Goal: Task Accomplishment & Management: Use online tool/utility

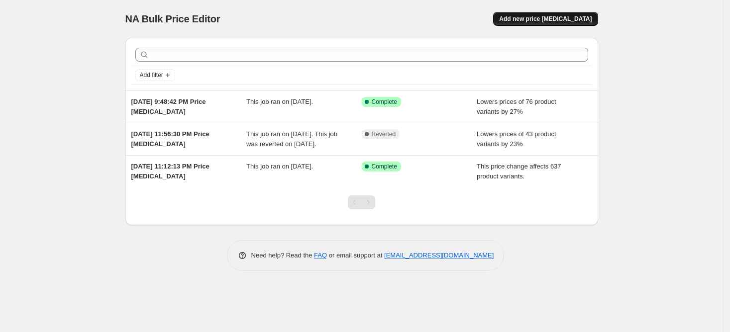
click at [529, 20] on span "Add new price [MEDICAL_DATA]" at bounding box center [545, 19] width 93 height 8
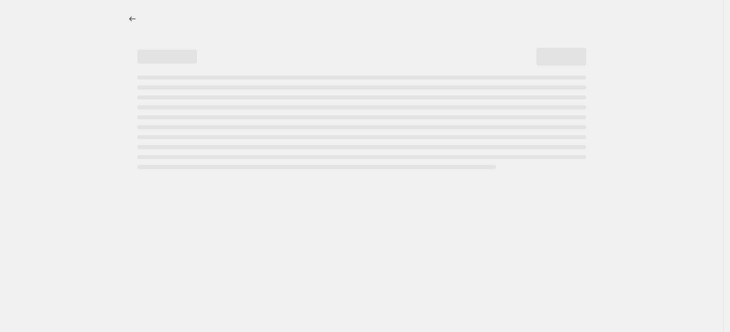
select select "percentage"
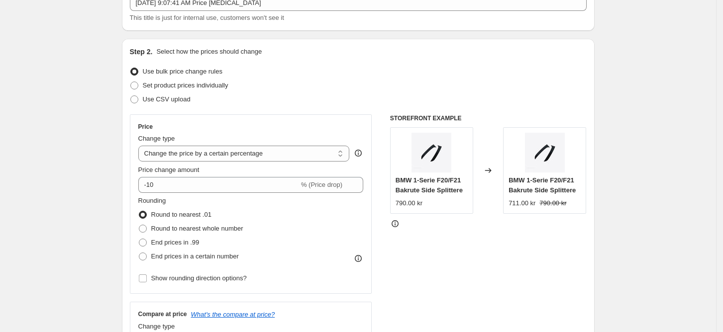
scroll to position [80, 0]
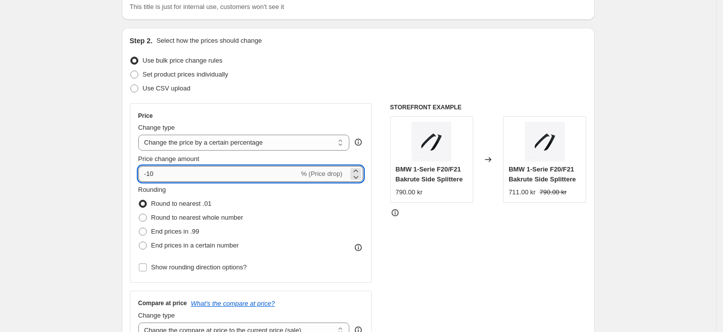
click at [184, 173] on input "-10" at bounding box center [218, 174] width 161 height 16
type input "30"
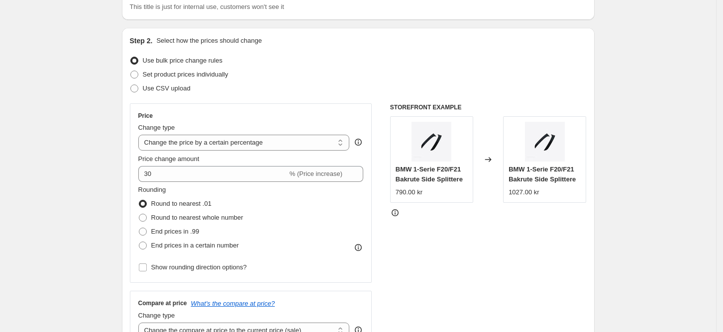
click at [239, 139] on select "Change the price to a certain amount Change the price by a certain amount Chang…" at bounding box center [243, 143] width 211 height 16
click at [239, 143] on select "Change the price to a certain amount Change the price by a certain amount Chang…" at bounding box center [243, 143] width 211 height 16
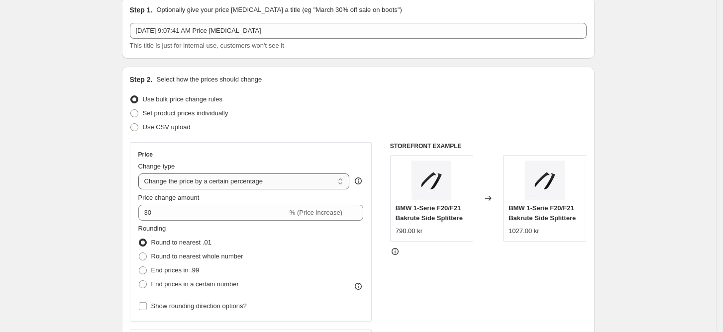
scroll to position [40, 0]
click at [221, 179] on select "Change the price to a certain amount Change the price by a certain amount Chang…" at bounding box center [243, 182] width 211 height 16
select select "pc"
type input "50"
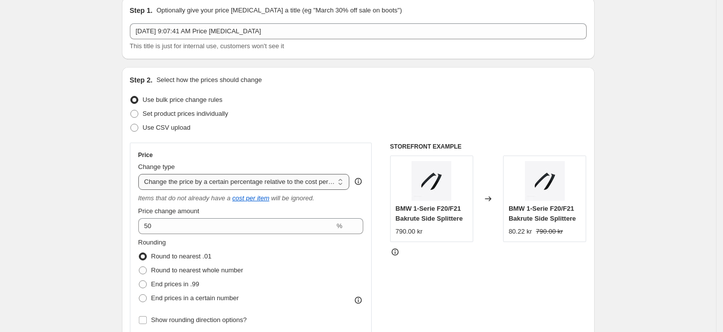
click at [253, 180] on select "Change the price to a certain amount Change the price by a certain amount Chang…" at bounding box center [243, 182] width 211 height 16
select select "pcap"
click at [141, 174] on select "Change the price to a certain amount Change the price by a certain amount Chang…" at bounding box center [243, 182] width 211 height 16
type input "-20"
click at [231, 182] on select "Change the price to a certain amount Change the price by a certain amount Chang…" at bounding box center [243, 182] width 211 height 16
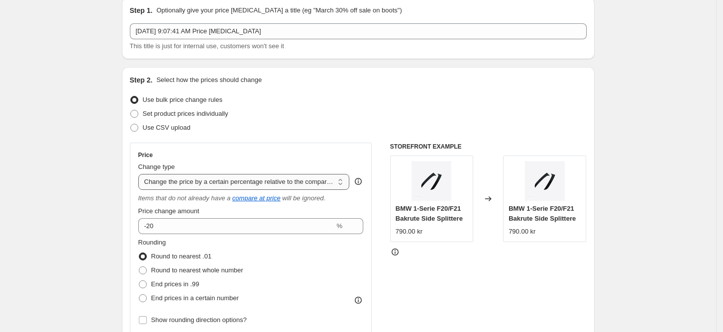
select select "bcap"
click at [141, 174] on select "Change the price to a certain amount Change the price by a certain amount Chang…" at bounding box center [243, 182] width 211 height 16
type input "-12.00"
click at [245, 179] on select "Change the price to a certain amount Change the price by a certain amount Chang…" at bounding box center [243, 182] width 211 height 16
select select "by"
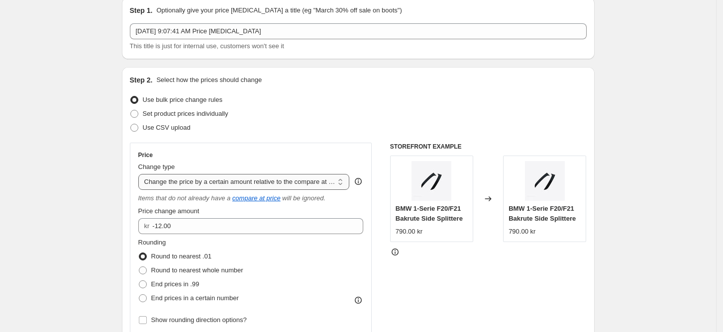
click at [141, 174] on select "Change the price to a certain amount Change the price by a certain amount Chang…" at bounding box center [243, 182] width 211 height 16
type input "-10.00"
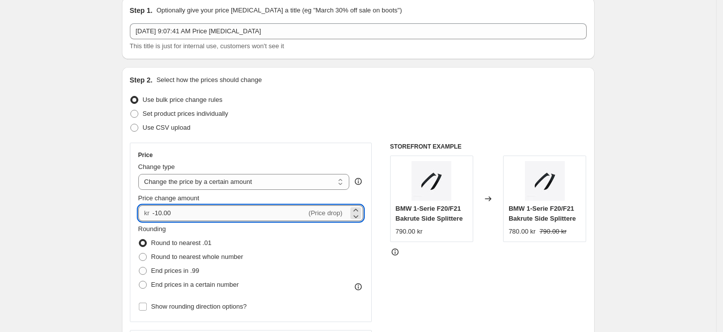
click at [196, 212] on input "-10.00" at bounding box center [229, 213] width 154 height 16
click at [264, 182] on select "Change the price to a certain amount Change the price by a certain amount Chang…" at bounding box center [243, 182] width 211 height 16
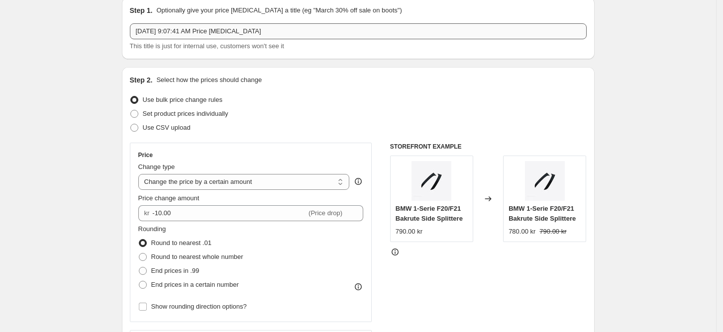
select select "percentage"
click at [141, 174] on select "Change the price to a certain amount Change the price by a certain amount Chang…" at bounding box center [243, 182] width 211 height 16
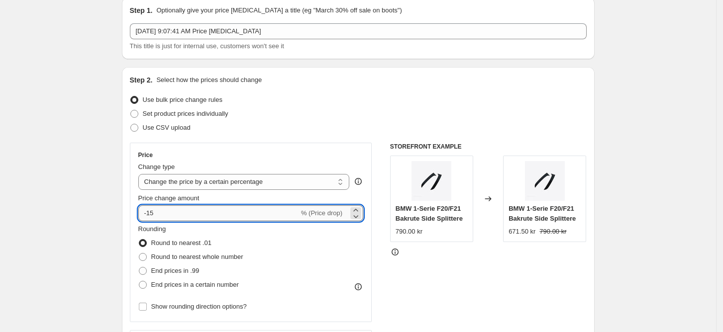
click at [208, 217] on input "-15" at bounding box center [218, 213] width 161 height 16
type input "3"
type input "-30"
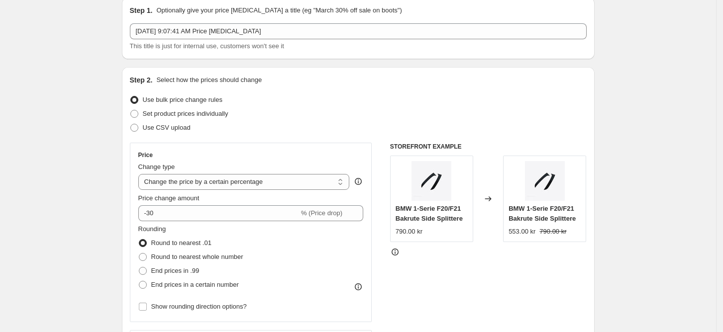
click at [287, 133] on div "Use CSV upload" at bounding box center [358, 128] width 457 height 14
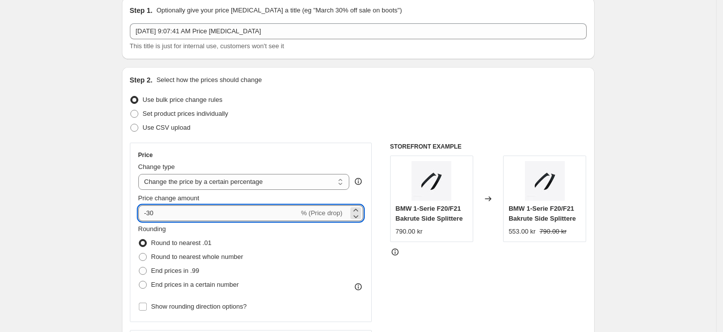
click at [157, 214] on input "-30" at bounding box center [218, 213] width 161 height 16
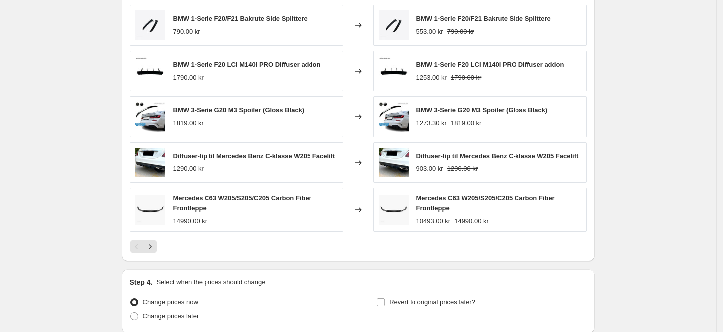
scroll to position [616, 0]
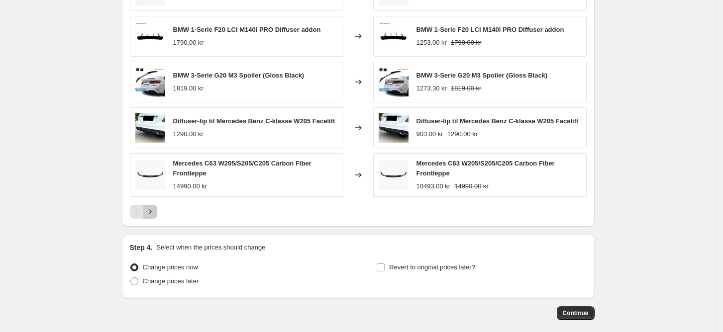
click at [152, 215] on icon "Next" at bounding box center [150, 212] width 10 height 10
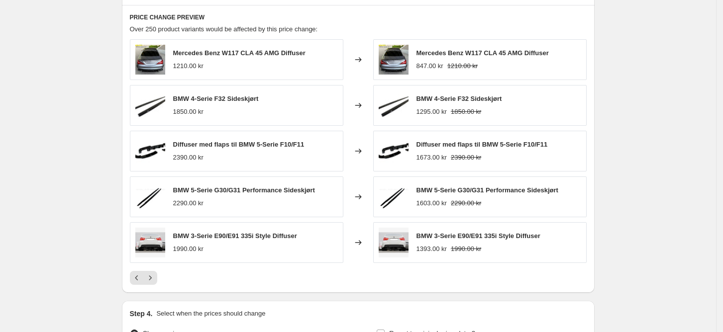
scroll to position [548, 0]
click at [155, 279] on icon "Next" at bounding box center [150, 278] width 10 height 10
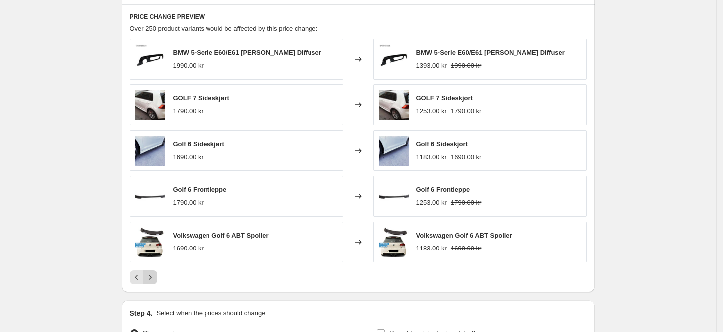
click at [155, 279] on icon "Next" at bounding box center [150, 278] width 10 height 10
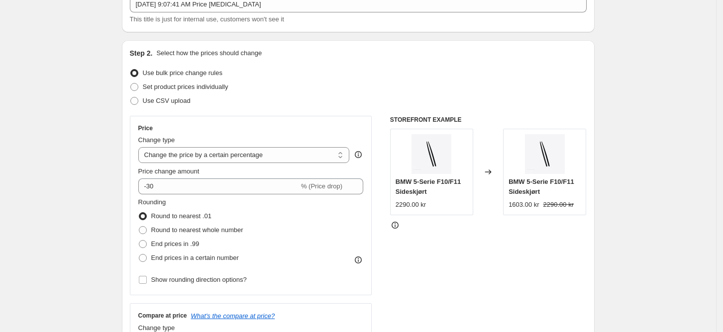
scroll to position [0, 0]
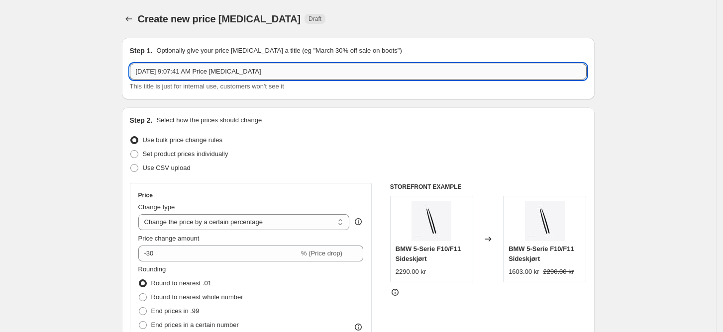
click at [203, 73] on input "Sep 2, 2025, 9:07:41 AM Price change job" at bounding box center [358, 72] width 457 height 16
type input "sommersalg"
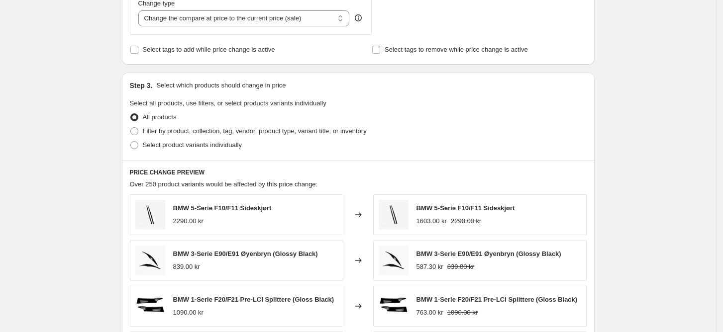
scroll to position [401, 0]
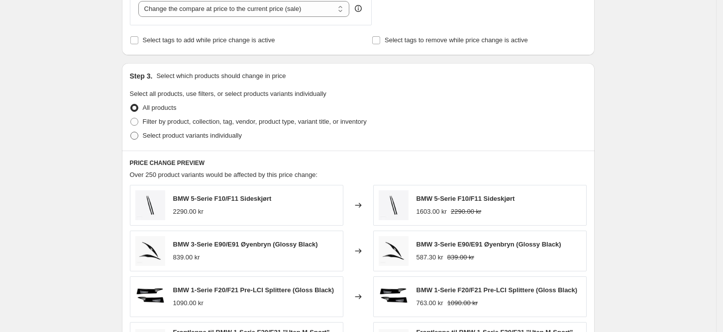
click at [222, 133] on span "Select product variants individually" at bounding box center [192, 135] width 99 height 7
click at [131, 132] on input "Select product variants individually" at bounding box center [130, 132] width 0 height 0
radio input "true"
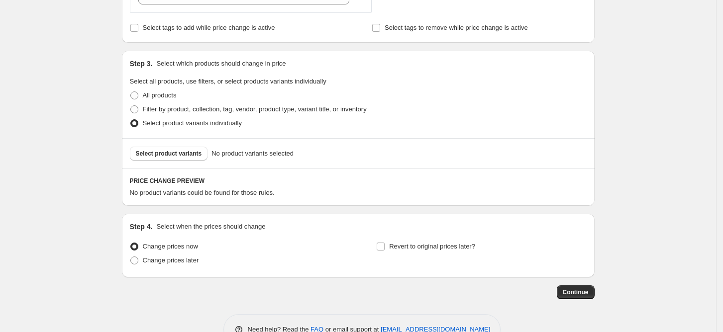
scroll to position [414, 0]
click at [171, 111] on span "Filter by product, collection, tag, vendor, product type, variant title, or inv…" at bounding box center [255, 108] width 224 height 7
click at [131, 105] on input "Filter by product, collection, tag, vendor, product type, variant title, or inv…" at bounding box center [130, 105] width 0 height 0
radio input "true"
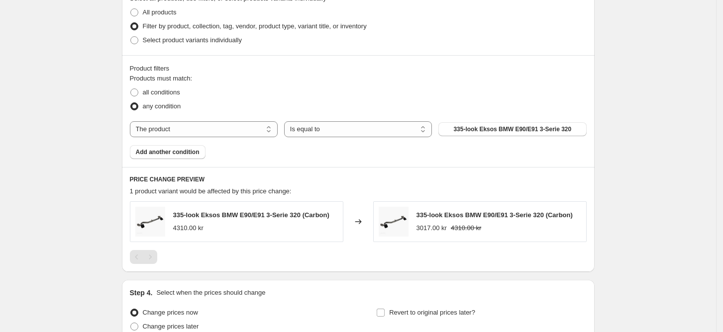
scroll to position [469, 0]
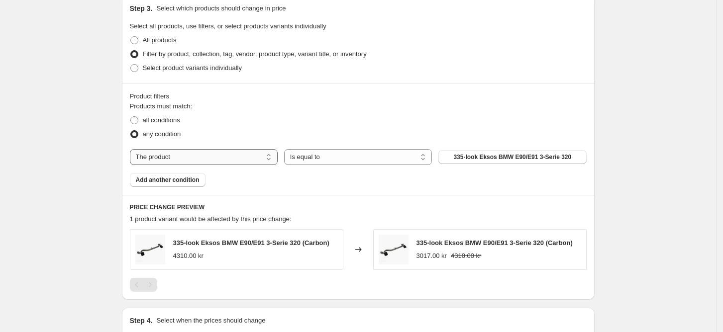
click at [221, 157] on select "The product The product's collection The product's tag The product's vendor The…" at bounding box center [204, 157] width 148 height 16
click at [322, 160] on select "Is equal to Is not equal to" at bounding box center [358, 157] width 148 height 16
click at [242, 138] on div "any condition" at bounding box center [358, 134] width 457 height 14
click at [166, 122] on span "all conditions" at bounding box center [161, 119] width 37 height 7
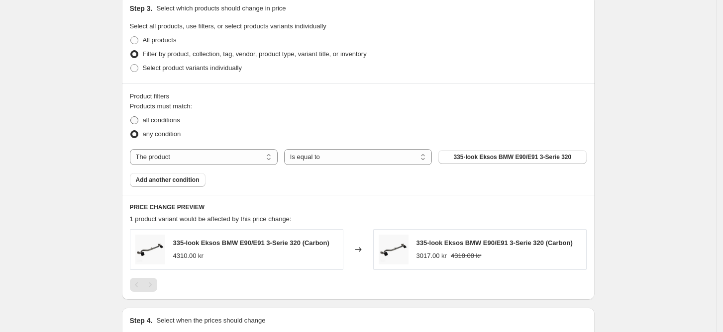
click at [131, 117] on input "all conditions" at bounding box center [130, 116] width 0 height 0
radio input "true"
click at [199, 155] on select "The product The product's collection The product's tag The product's vendor The…" at bounding box center [204, 157] width 148 height 16
click at [228, 130] on div "any condition" at bounding box center [358, 134] width 457 height 14
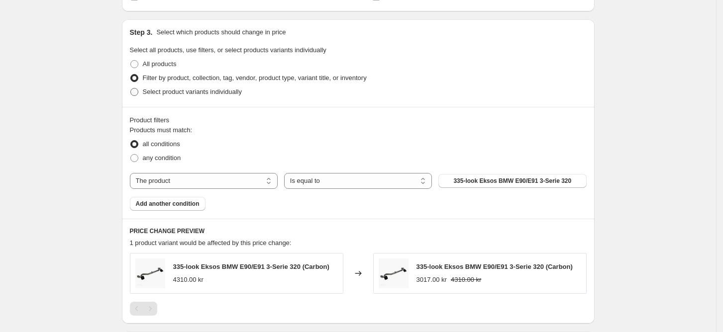
click at [163, 93] on span "Select product variants individually" at bounding box center [192, 91] width 99 height 7
click at [131, 89] on input "Select product variants individually" at bounding box center [130, 88] width 0 height 0
radio input "true"
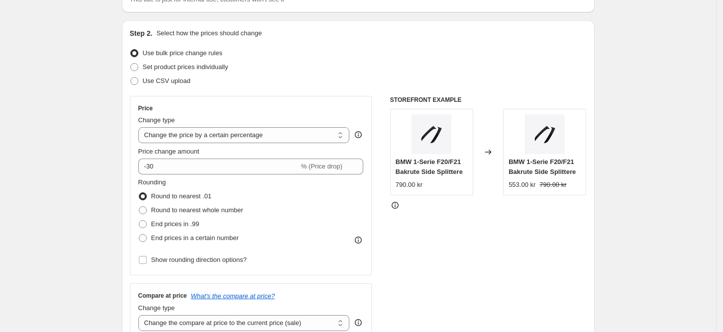
scroll to position [442, 0]
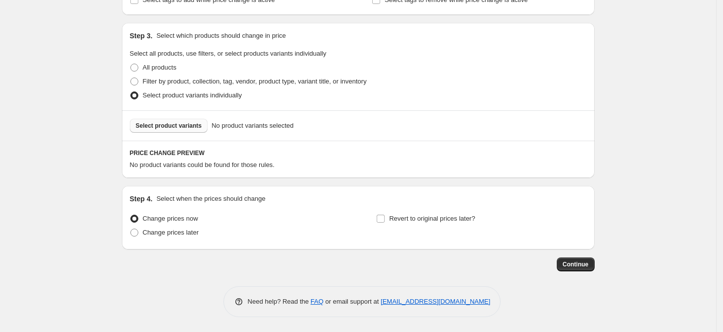
click at [183, 124] on span "Select product variants" at bounding box center [169, 126] width 66 height 8
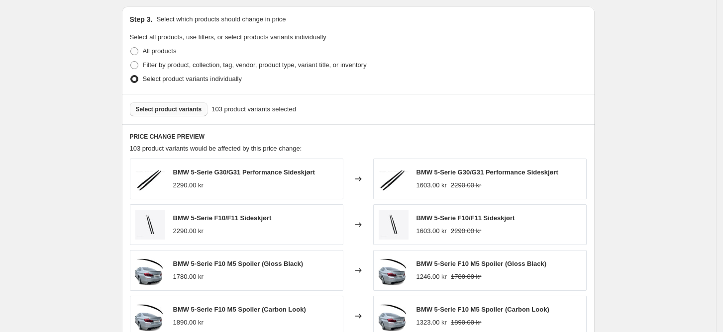
scroll to position [446, 0]
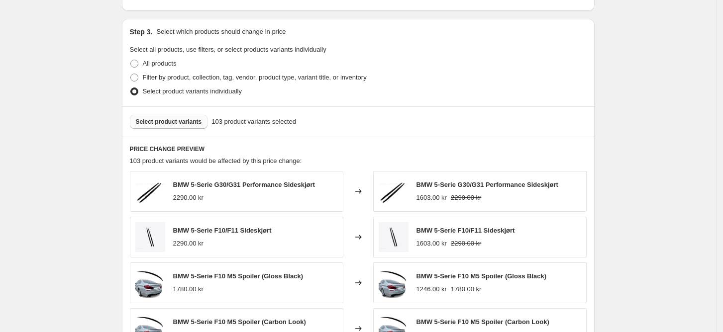
click at [194, 122] on span "Select product variants" at bounding box center [169, 122] width 66 height 8
click at [193, 119] on span "Select product variants" at bounding box center [169, 122] width 66 height 8
click at [194, 126] on button "Select product variants" at bounding box center [169, 122] width 78 height 14
click at [189, 121] on span "Select product variants" at bounding box center [169, 122] width 66 height 8
click at [194, 119] on span "Select product variants" at bounding box center [169, 122] width 66 height 8
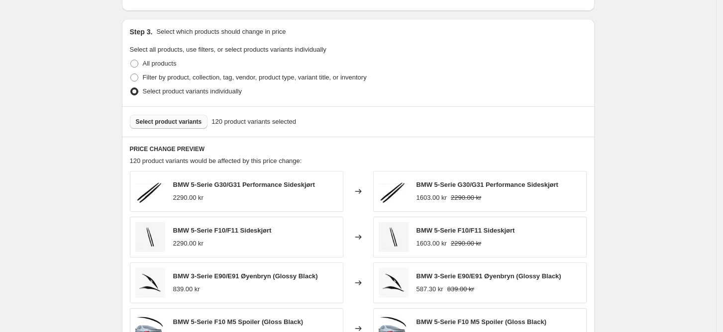
click at [190, 114] on div "Select product variants 120 product variants selected" at bounding box center [358, 121] width 473 height 30
click at [189, 116] on button "Select product variants" at bounding box center [169, 122] width 78 height 14
click at [200, 119] on span "Select product variants" at bounding box center [169, 122] width 66 height 8
click at [185, 113] on div "Select product variants 124 product variants selected" at bounding box center [358, 121] width 473 height 30
click at [185, 119] on span "Select product variants" at bounding box center [169, 122] width 66 height 8
